Goal: Transaction & Acquisition: Purchase product/service

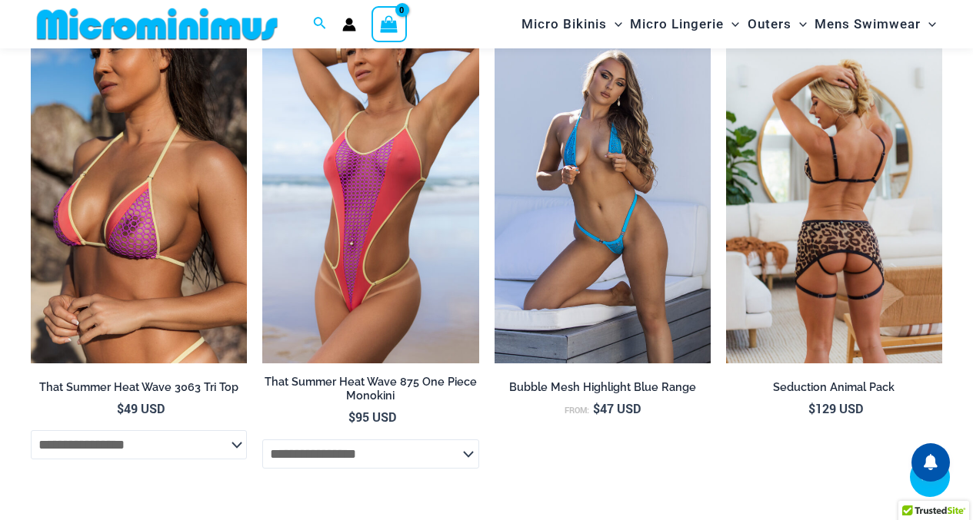
scroll to position [3524, 0]
click at [836, 158] on img at bounding box center [834, 201] width 216 height 324
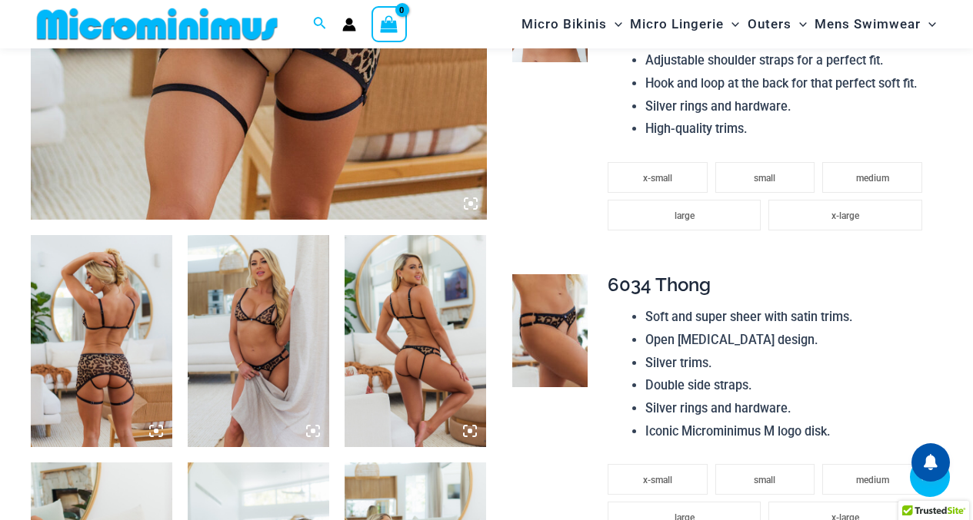
scroll to position [603, 0]
click at [277, 278] on img at bounding box center [258, 342] width 141 height 212
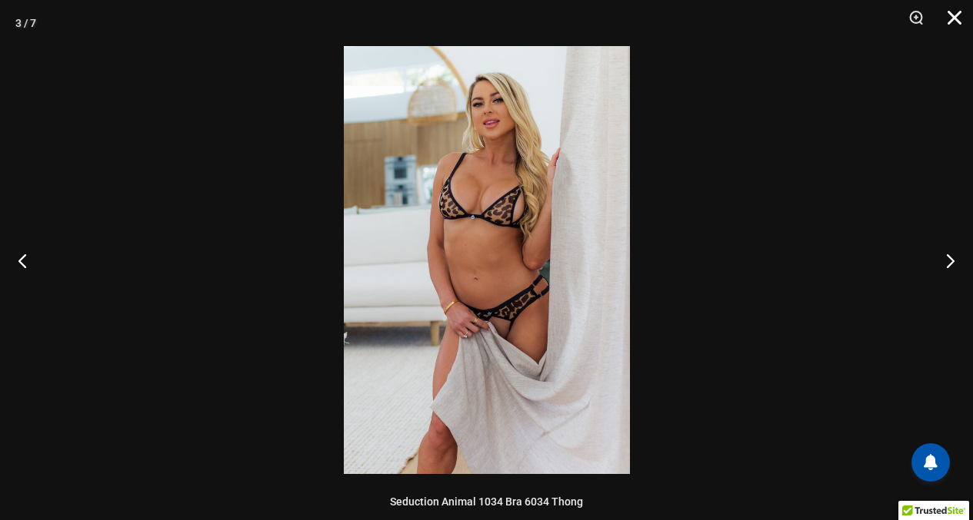
click at [946, 16] on button "Close" at bounding box center [948, 23] width 38 height 46
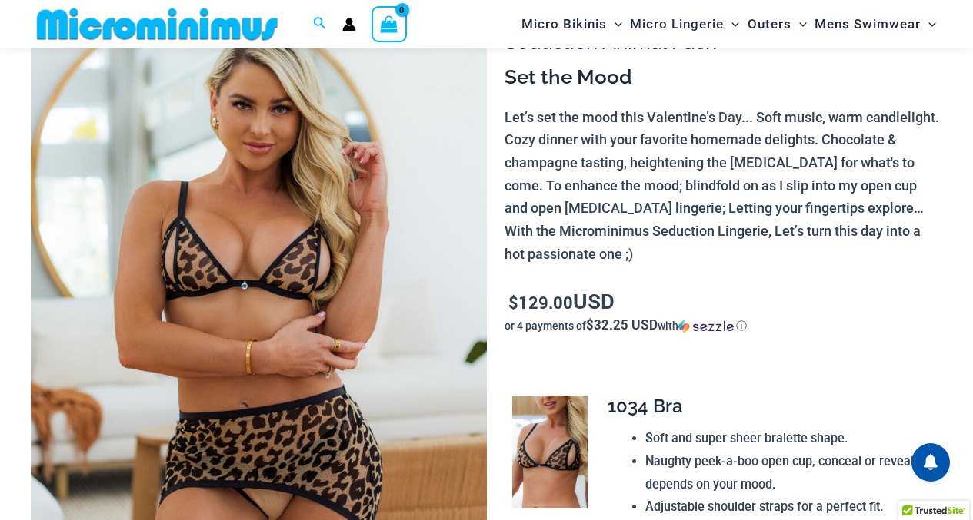
scroll to position [156, 0]
